Goal: Complete application form

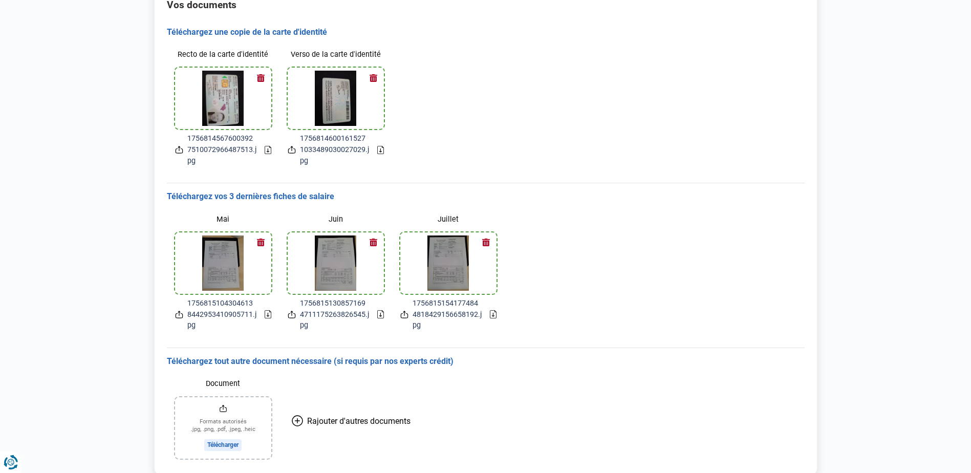
scroll to position [170, 0]
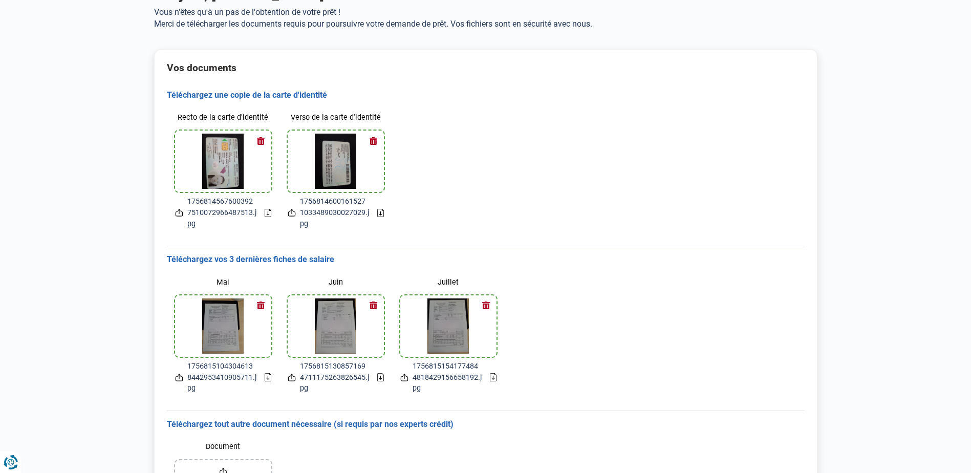
scroll to position [170, 0]
